Goal: Obtain resource: Download file/media

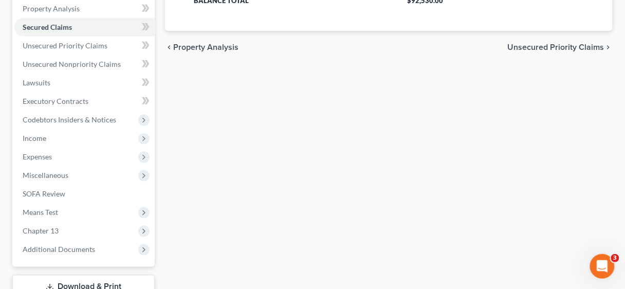
scroll to position [293, 0]
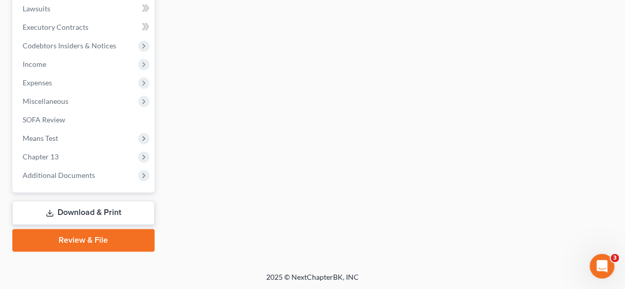
click at [106, 212] on link "Download & Print" at bounding box center [83, 213] width 142 height 24
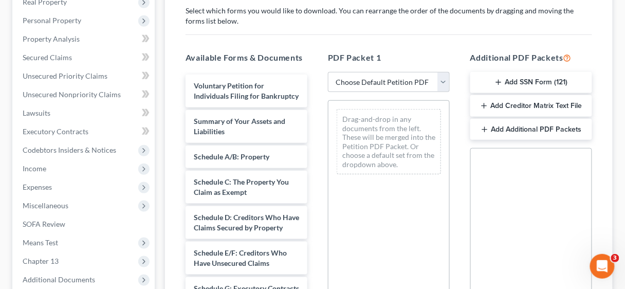
scroll to position [206, 0]
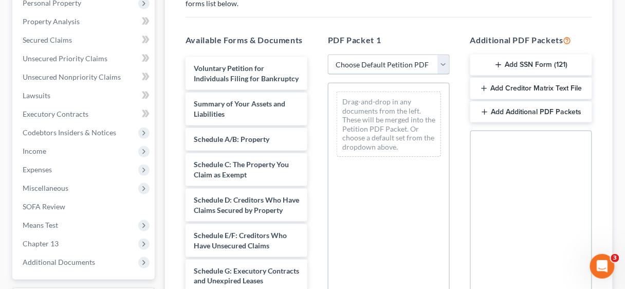
click at [446, 61] on select "Choose Default Petition PDF Packet Complete Bankruptcy Petition (all forms and …" at bounding box center [389, 64] width 122 height 21
select select "0"
click at [328, 54] on select "Choose Default Petition PDF Packet Complete Bankruptcy Petition (all forms and …" at bounding box center [389, 64] width 122 height 21
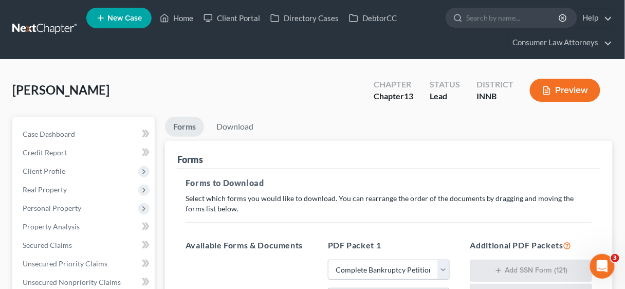
scroll to position [0, 0]
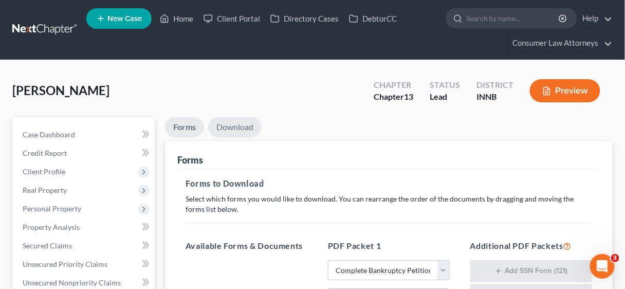
click at [236, 124] on link "Download" at bounding box center [234, 127] width 53 height 20
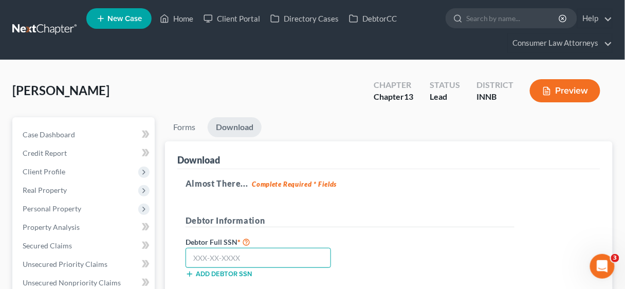
click at [251, 255] on input "text" at bounding box center [258, 258] width 145 height 21
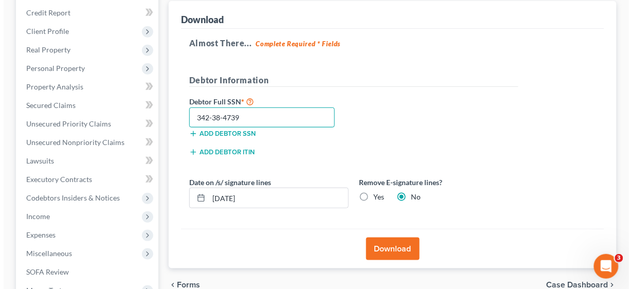
scroll to position [165, 0]
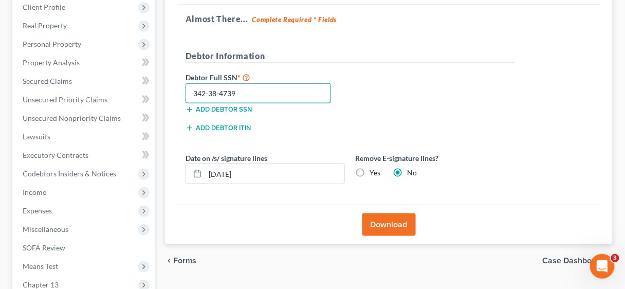
type input "342-38-4739"
click at [370, 170] on label "Yes" at bounding box center [375, 173] width 11 height 10
click at [374, 170] on input "Yes" at bounding box center [377, 171] width 7 height 7
radio input "true"
radio input "false"
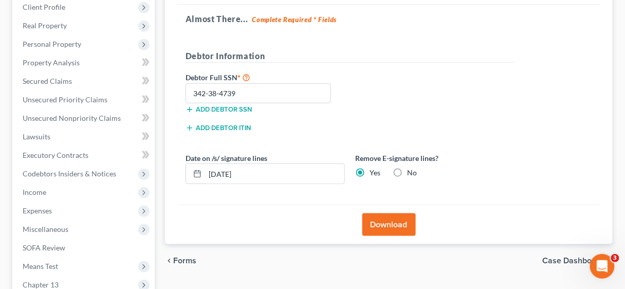
click at [387, 219] on button "Download" at bounding box center [388, 224] width 53 height 23
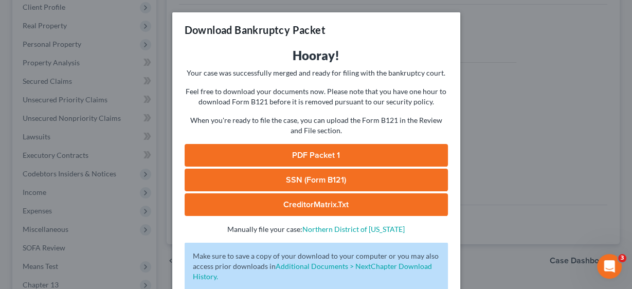
click at [346, 150] on link "PDF Packet 1" at bounding box center [316, 155] width 263 height 23
click at [326, 173] on link "SSN (Form B121)" at bounding box center [316, 180] width 263 height 23
click at [315, 205] on link "CreditorMatrix.txt" at bounding box center [316, 204] width 263 height 23
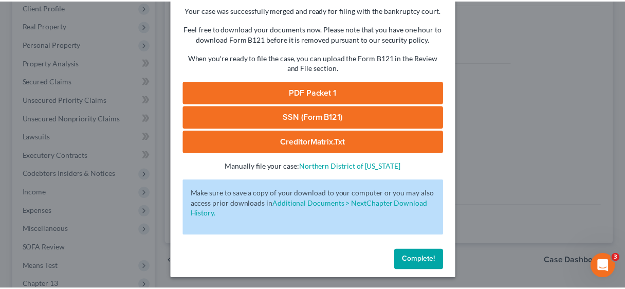
scroll to position [64, 0]
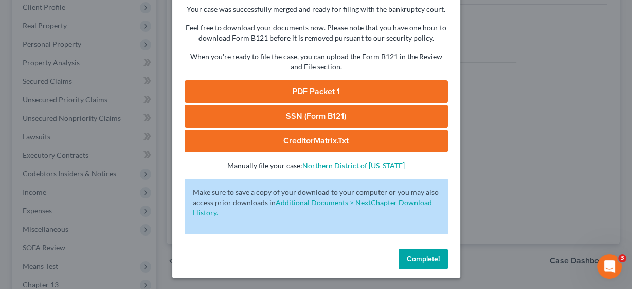
click at [425, 256] on span "Complete!" at bounding box center [423, 258] width 33 height 9
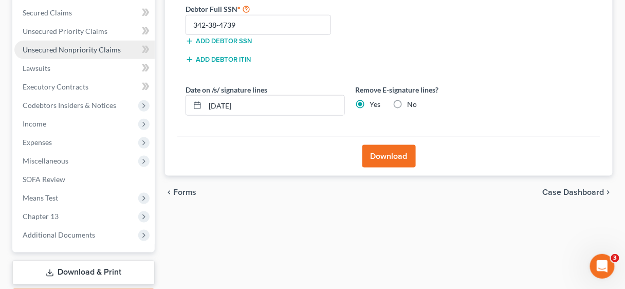
scroll to position [247, 0]
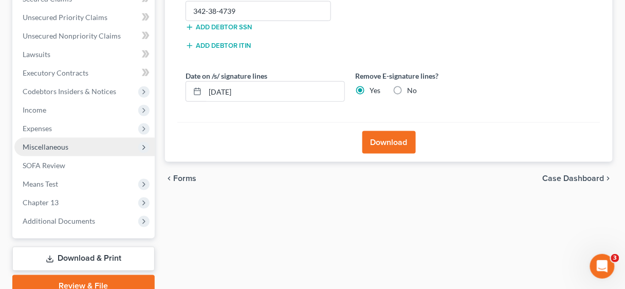
click at [48, 143] on span "Miscellaneous" at bounding box center [46, 146] width 46 height 9
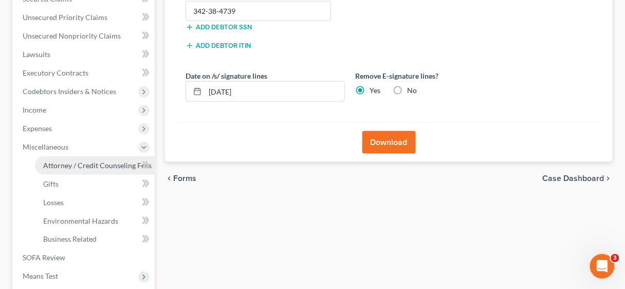
click at [77, 162] on span "Attorney / Credit Counseling Fees" at bounding box center [97, 165] width 108 height 9
select select "1"
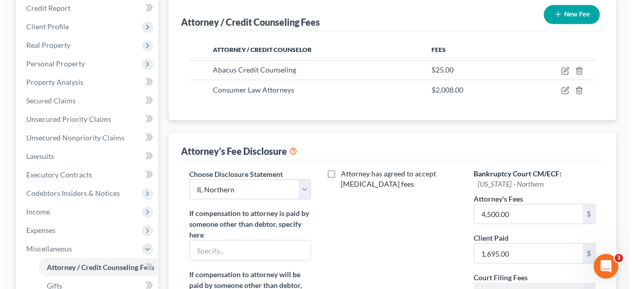
scroll to position [165, 0]
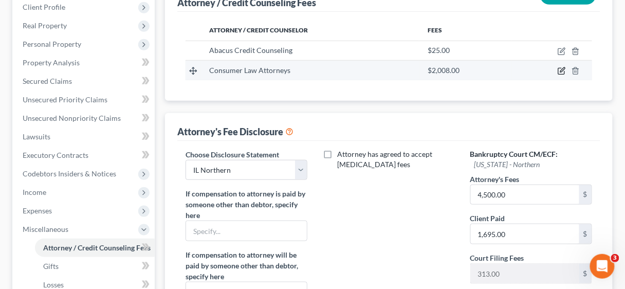
click at [563, 67] on icon "button" at bounding box center [562, 71] width 8 height 8
select select "9"
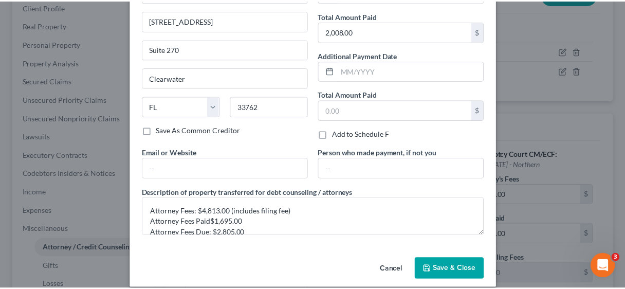
scroll to position [85, 0]
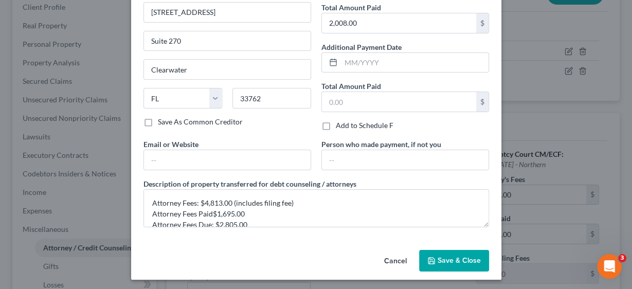
click at [459, 256] on span "Save & Close" at bounding box center [458, 260] width 43 height 9
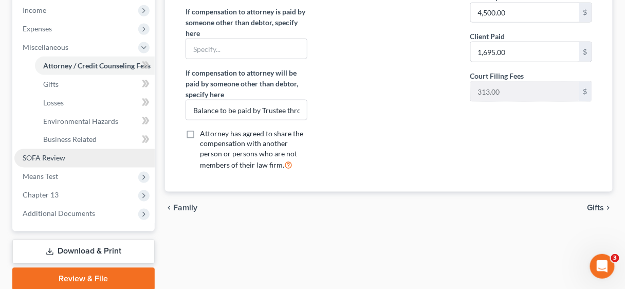
scroll to position [386, 0]
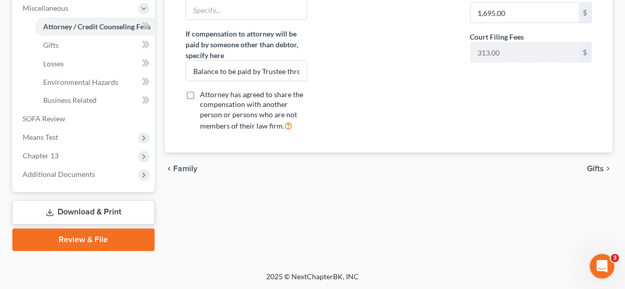
click at [93, 209] on link "Download & Print" at bounding box center [83, 212] width 142 height 24
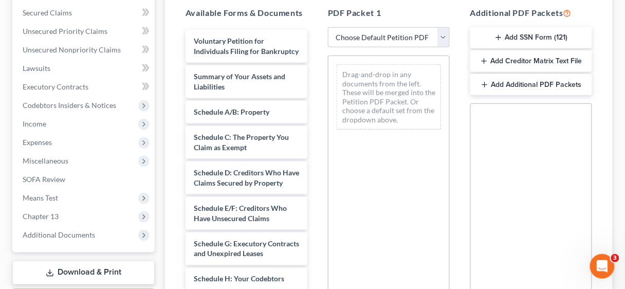
scroll to position [247, 0]
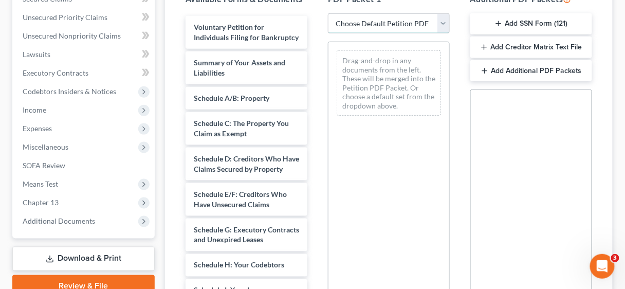
click at [442, 24] on select "Choose Default Petition PDF Packet Complete Bankruptcy Petition (all forms and …" at bounding box center [389, 23] width 122 height 21
click at [507, 168] on div "Social Security Number Statement of Social Security Number Creditor Matrix Text…" at bounding box center [531, 206] width 122 height 234
click at [544, 67] on button "Add Additional PDF Packets" at bounding box center [531, 71] width 122 height 22
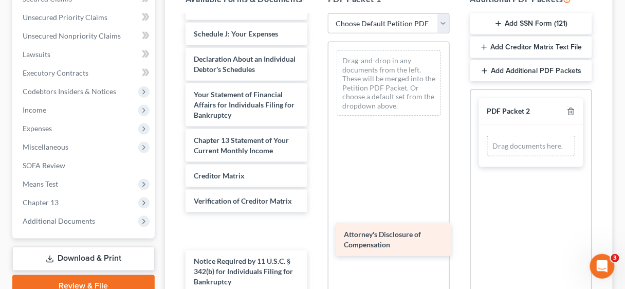
scroll to position [277, 0]
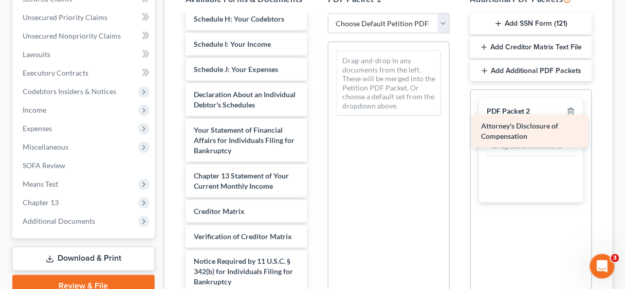
drag, startPoint x: 228, startPoint y: 269, endPoint x: 514, endPoint y: 127, distance: 319.3
click at [316, 127] on div "Attorney's Disclosure of Compensation Voluntary Petition for Individuals Filing…" at bounding box center [246, 32] width 138 height 524
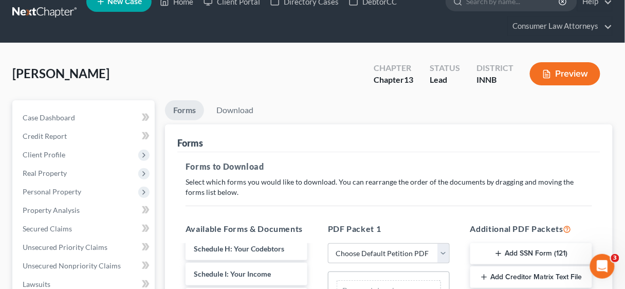
scroll to position [0, 0]
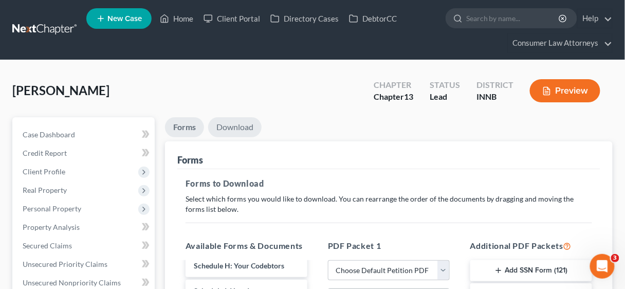
click at [230, 125] on link "Download" at bounding box center [234, 127] width 53 height 20
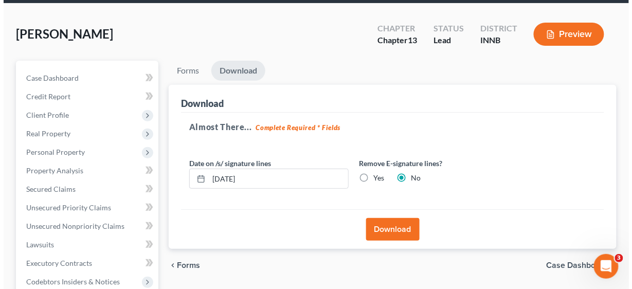
scroll to position [206, 0]
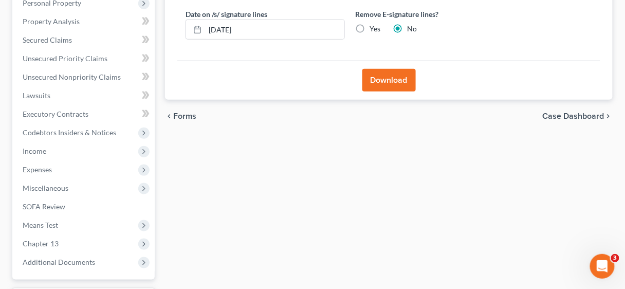
click at [370, 25] on label "Yes" at bounding box center [375, 29] width 11 height 10
click at [374, 25] on input "Yes" at bounding box center [377, 27] width 7 height 7
radio input "true"
radio input "false"
click at [393, 72] on button "Download" at bounding box center [388, 80] width 53 height 23
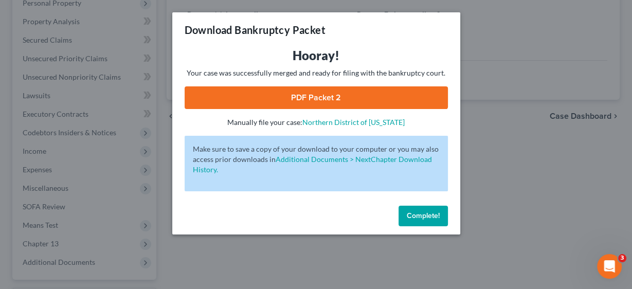
click at [323, 98] on link "PDF Packet 2" at bounding box center [316, 97] width 263 height 23
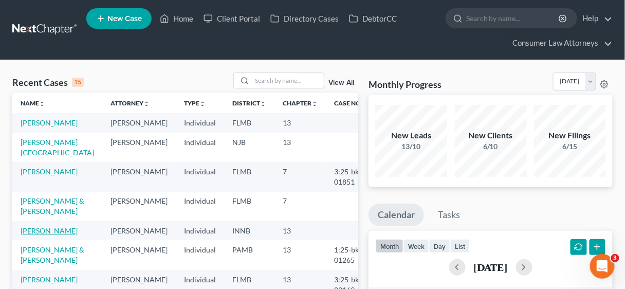
click at [45, 226] on link "[PERSON_NAME]" at bounding box center [49, 230] width 57 height 9
